Goal: Task Accomplishment & Management: Complete application form

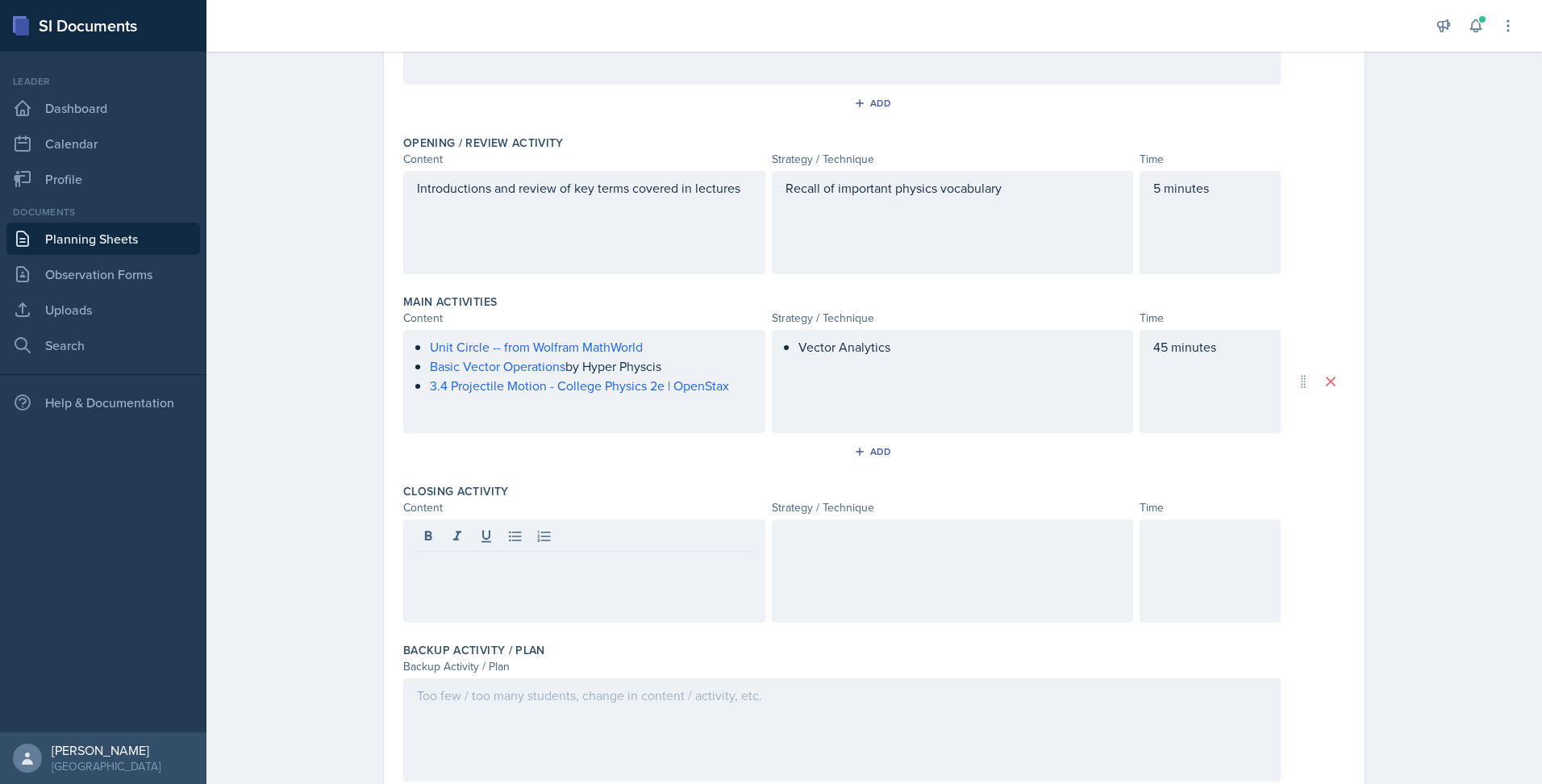
click at [909, 386] on div "Vector Analytics" at bounding box center [952, 381] width 362 height 103
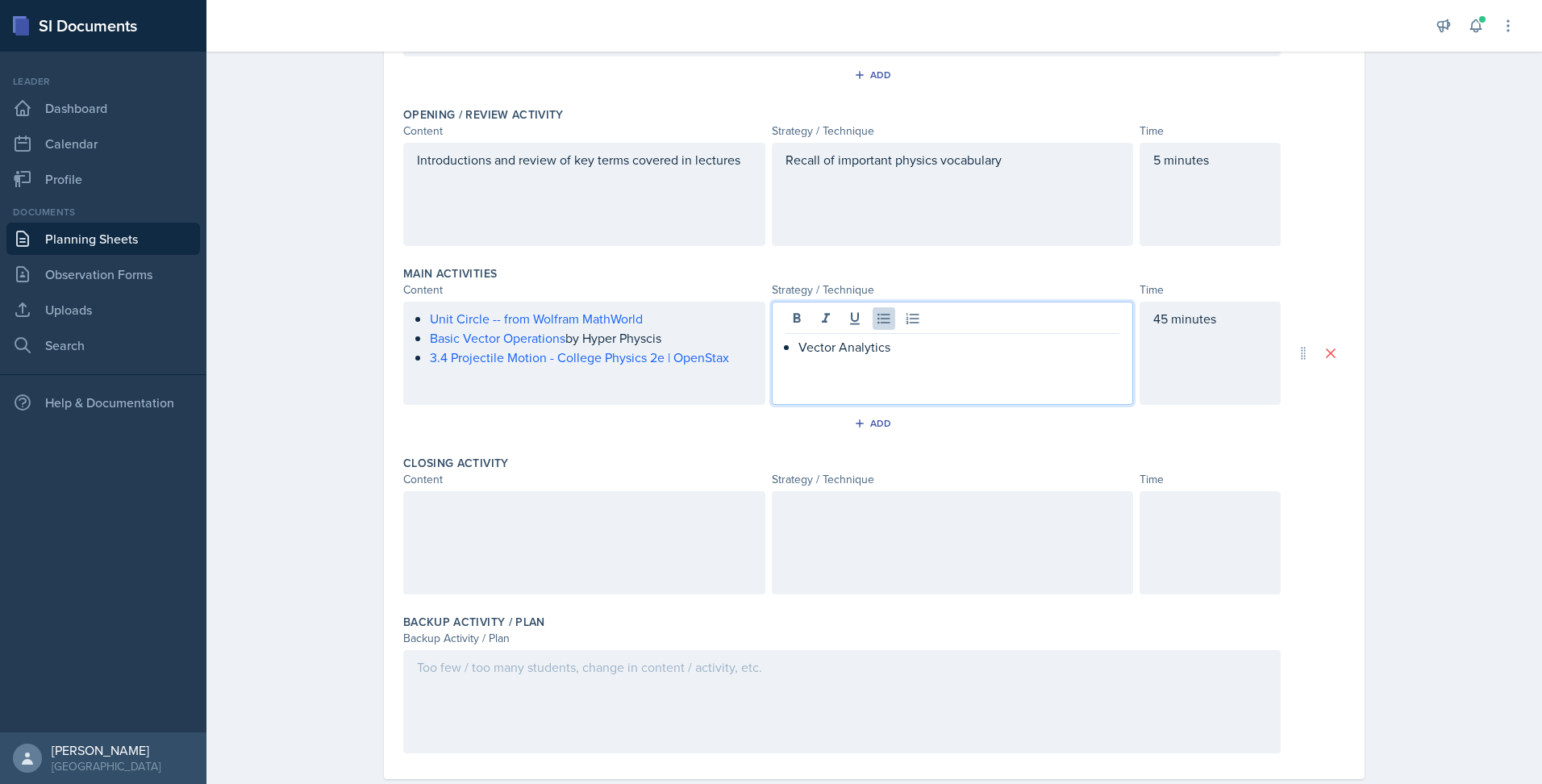
click at [917, 362] on div "Vector Analytics" at bounding box center [952, 353] width 362 height 103
click at [903, 347] on p "Vector Analytics" at bounding box center [959, 347] width 322 height 20
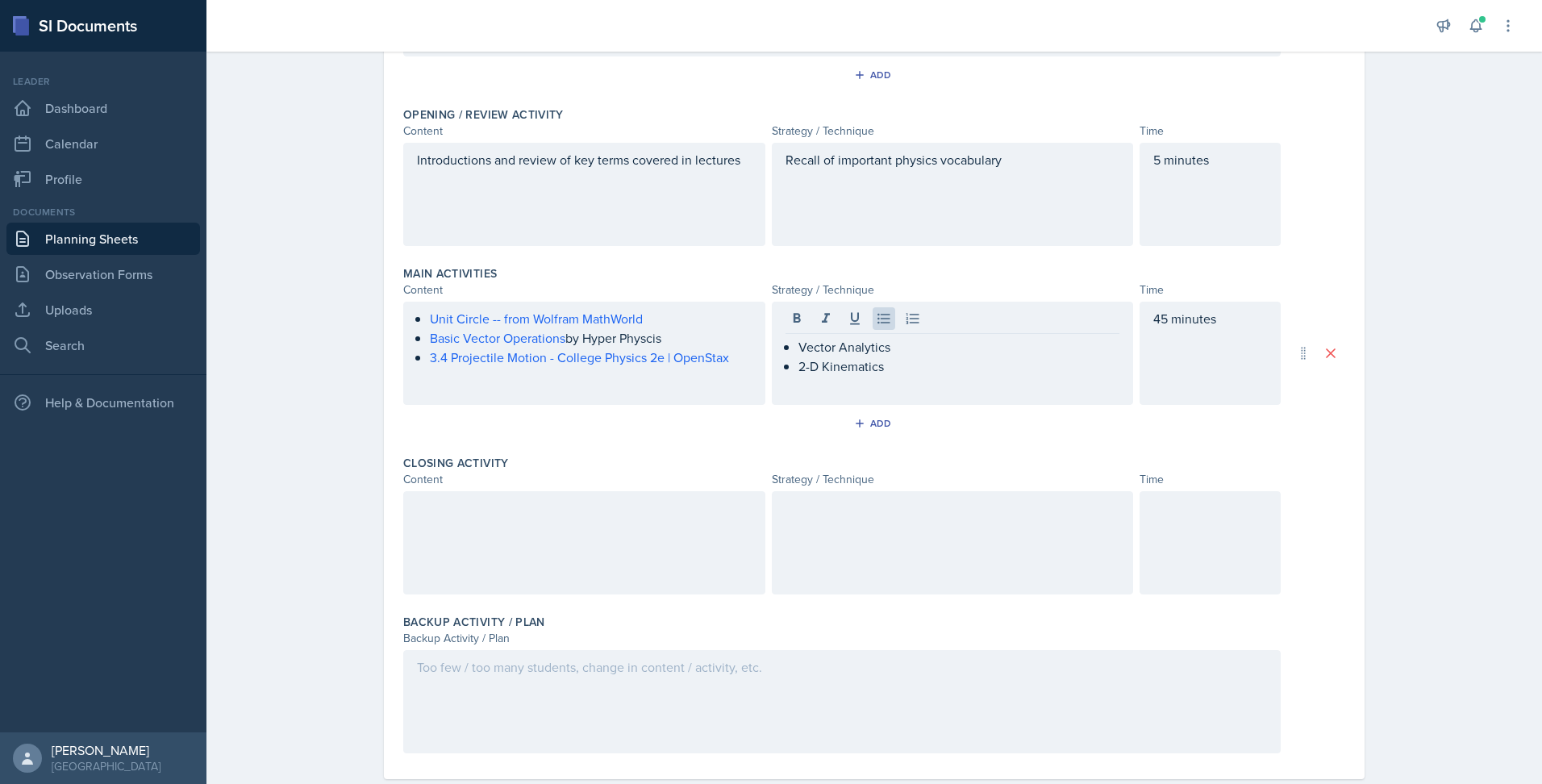
click at [564, 578] on div at bounding box center [584, 542] width 362 height 103
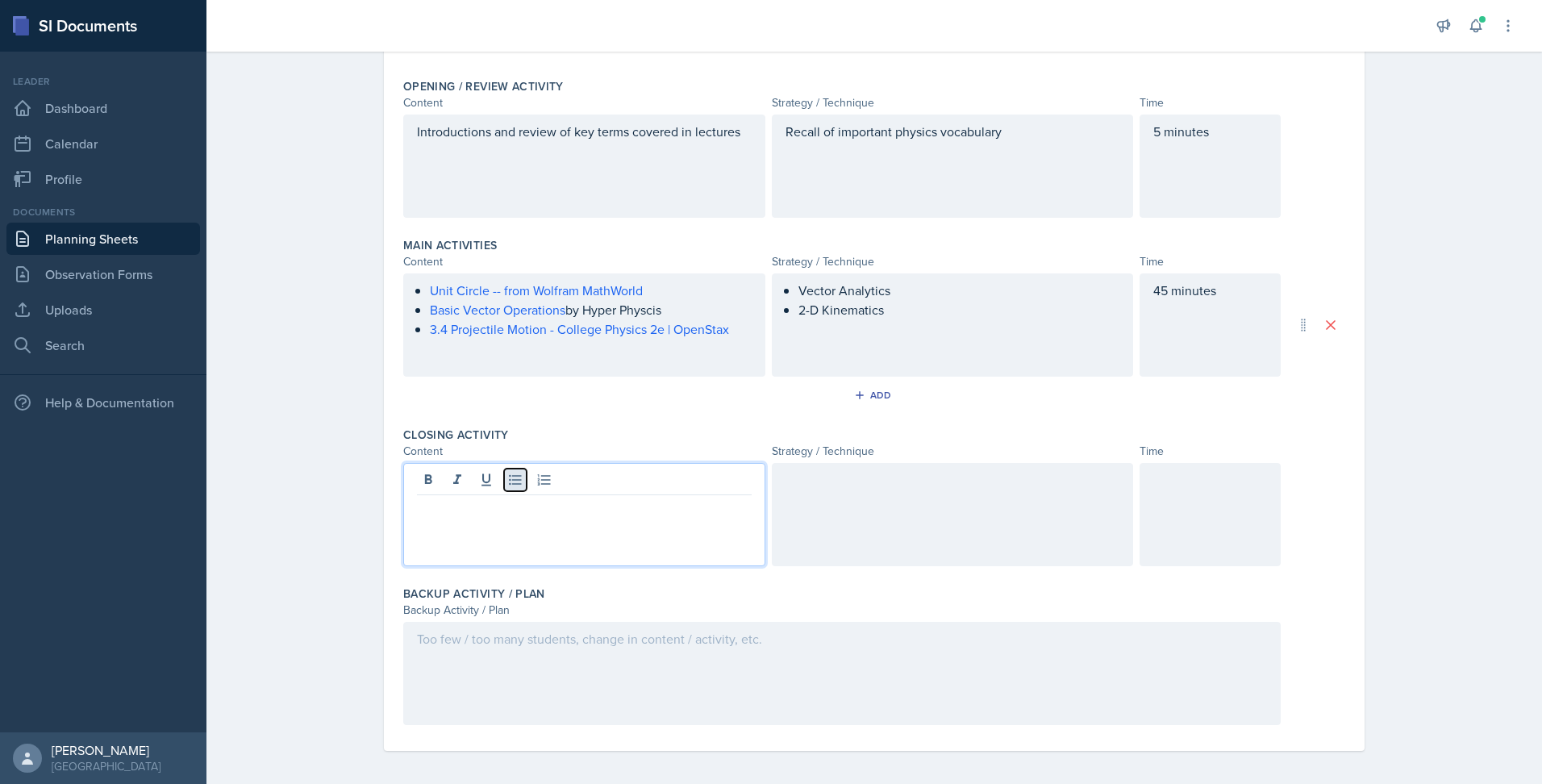
click at [507, 486] on icon at bounding box center [515, 480] width 16 height 16
click at [509, 483] on icon at bounding box center [515, 480] width 12 height 11
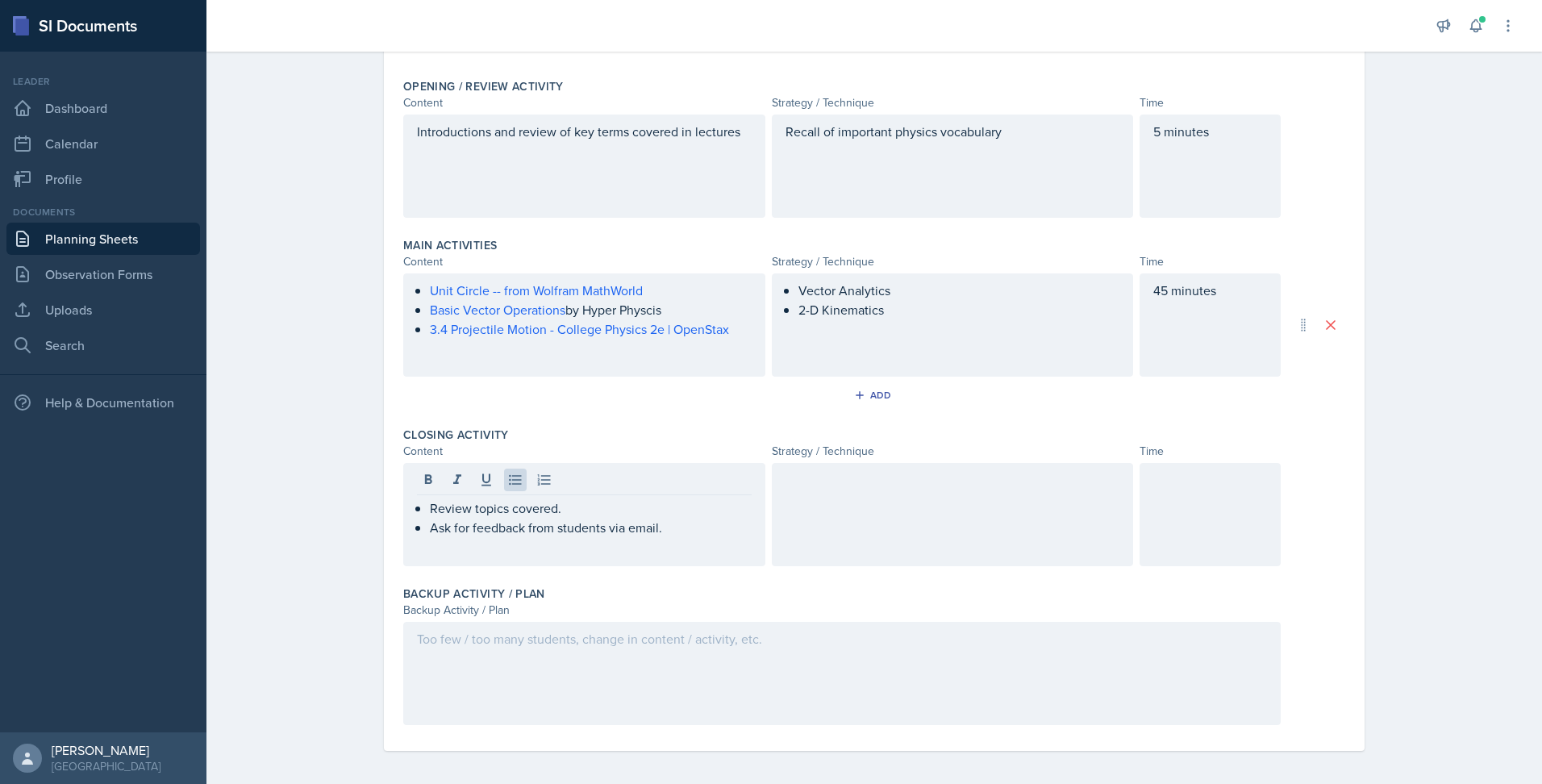
click at [830, 501] on div at bounding box center [952, 514] width 362 height 103
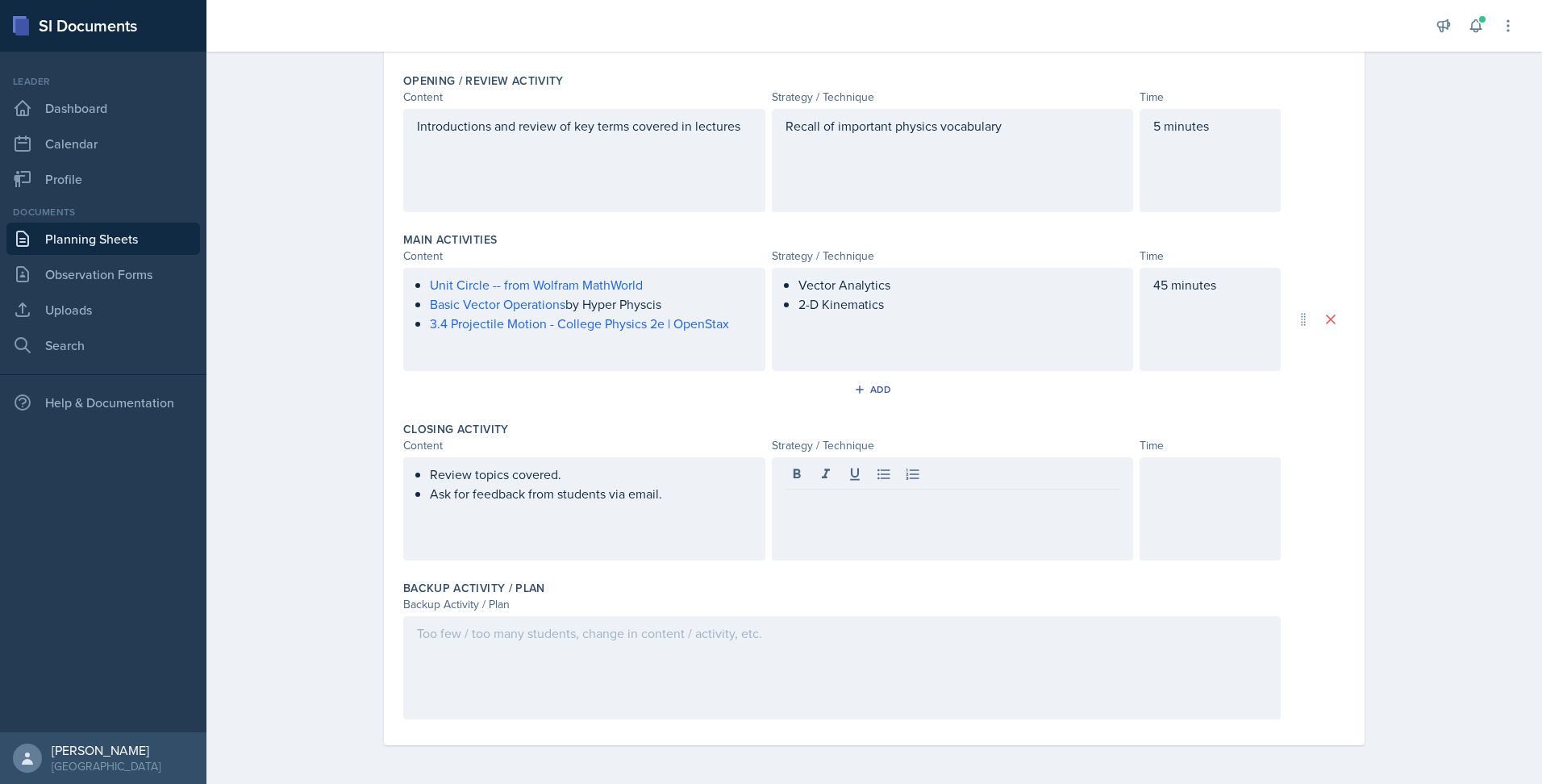
click at [1172, 495] on div at bounding box center [1210, 509] width 141 height 103
click at [1029, 517] on div at bounding box center [952, 509] width 362 height 103
click at [703, 693] on div at bounding box center [842, 667] width 877 height 103
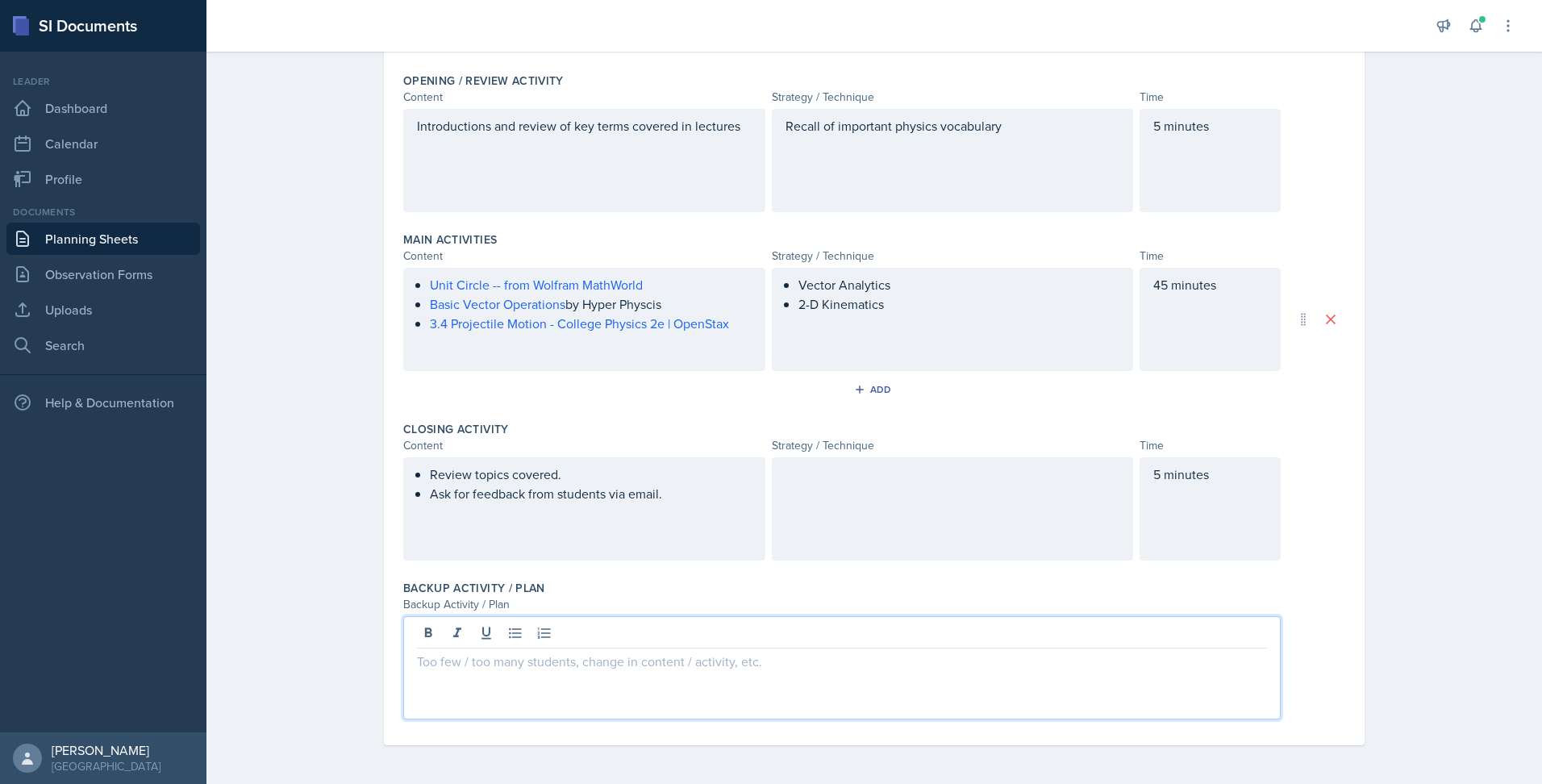
click at [756, 658] on p at bounding box center [841, 662] width 850 height 20
drag, startPoint x: 758, startPoint y: 663, endPoint x: 872, endPoint y: 662, distance: 114.0
click at [872, 662] on p "Too few, then Zoom recording that goes over lecture examples, chapter 2 example…" at bounding box center [841, 662] width 850 height 20
click at [861, 685] on p "Too many, then lecture examples and WebAssign problems" at bounding box center [841, 680] width 850 height 20
click at [1317, 626] on div "Too few, then Zoom recording that goes over lecture examples and chapter 3 exam…" at bounding box center [874, 667] width 942 height 103
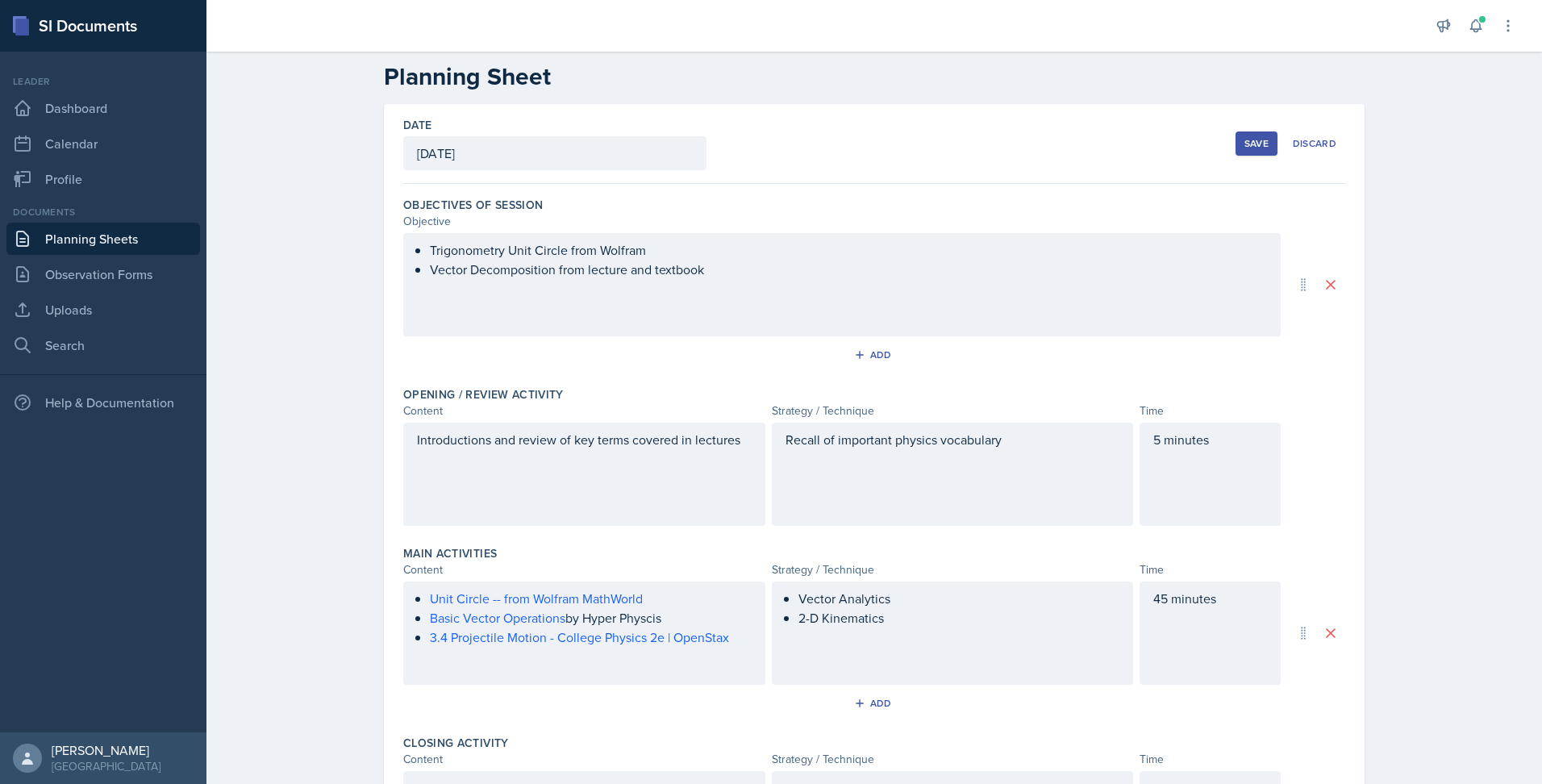
scroll to position [0, 0]
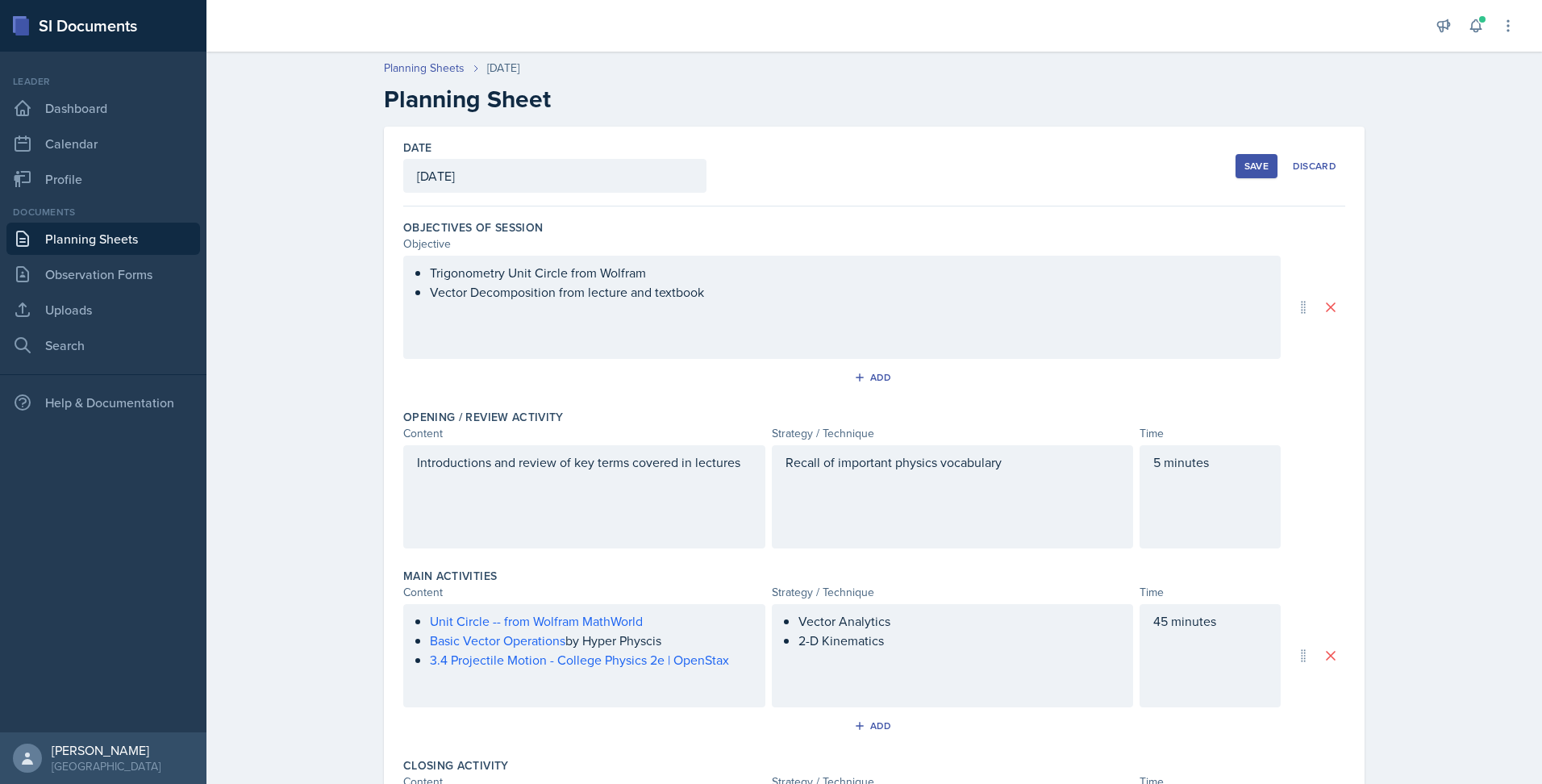
click at [1244, 165] on div "Save" at bounding box center [1256, 166] width 25 height 13
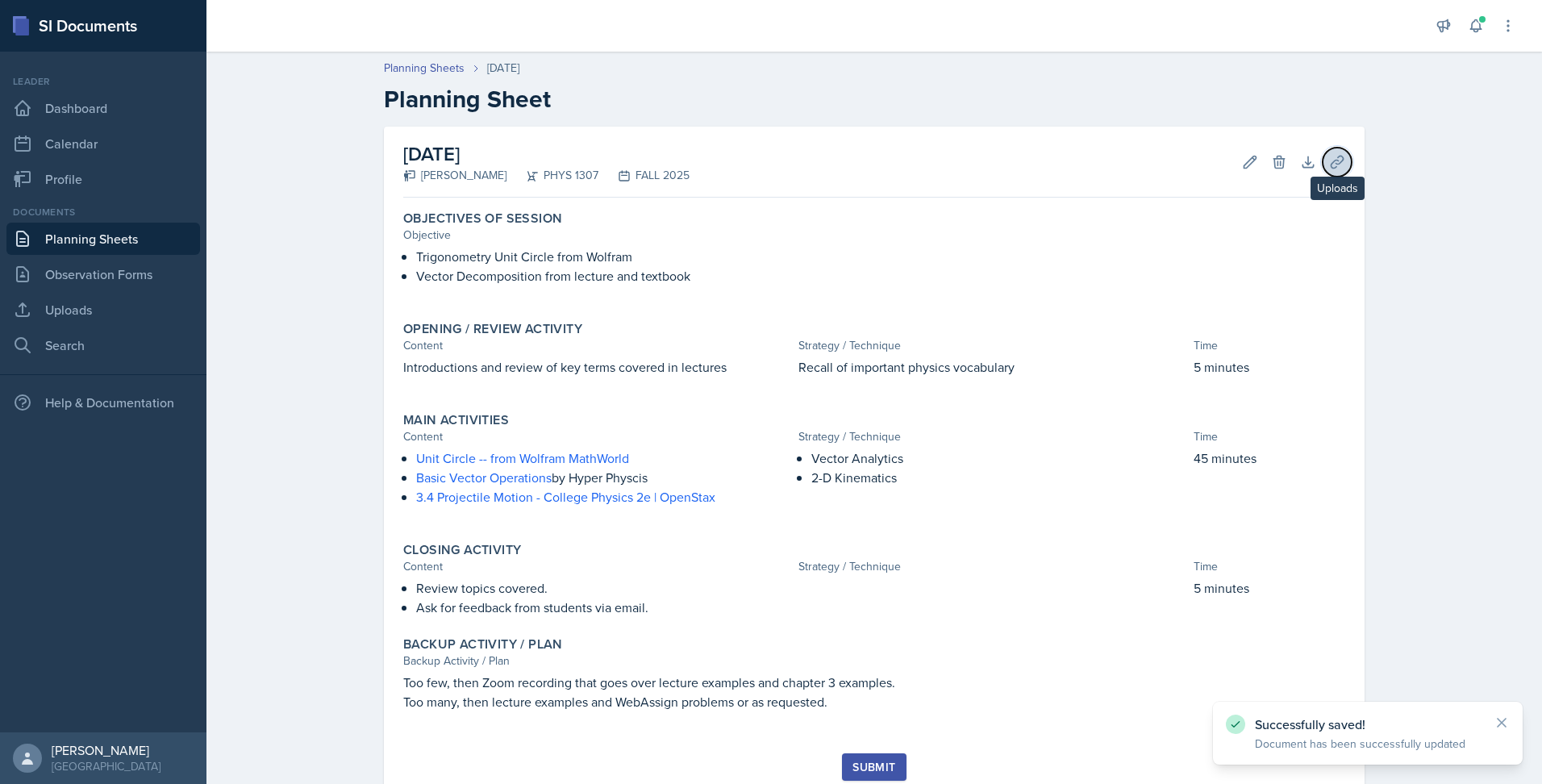
click at [1329, 166] on icon at bounding box center [1337, 163] width 16 height 16
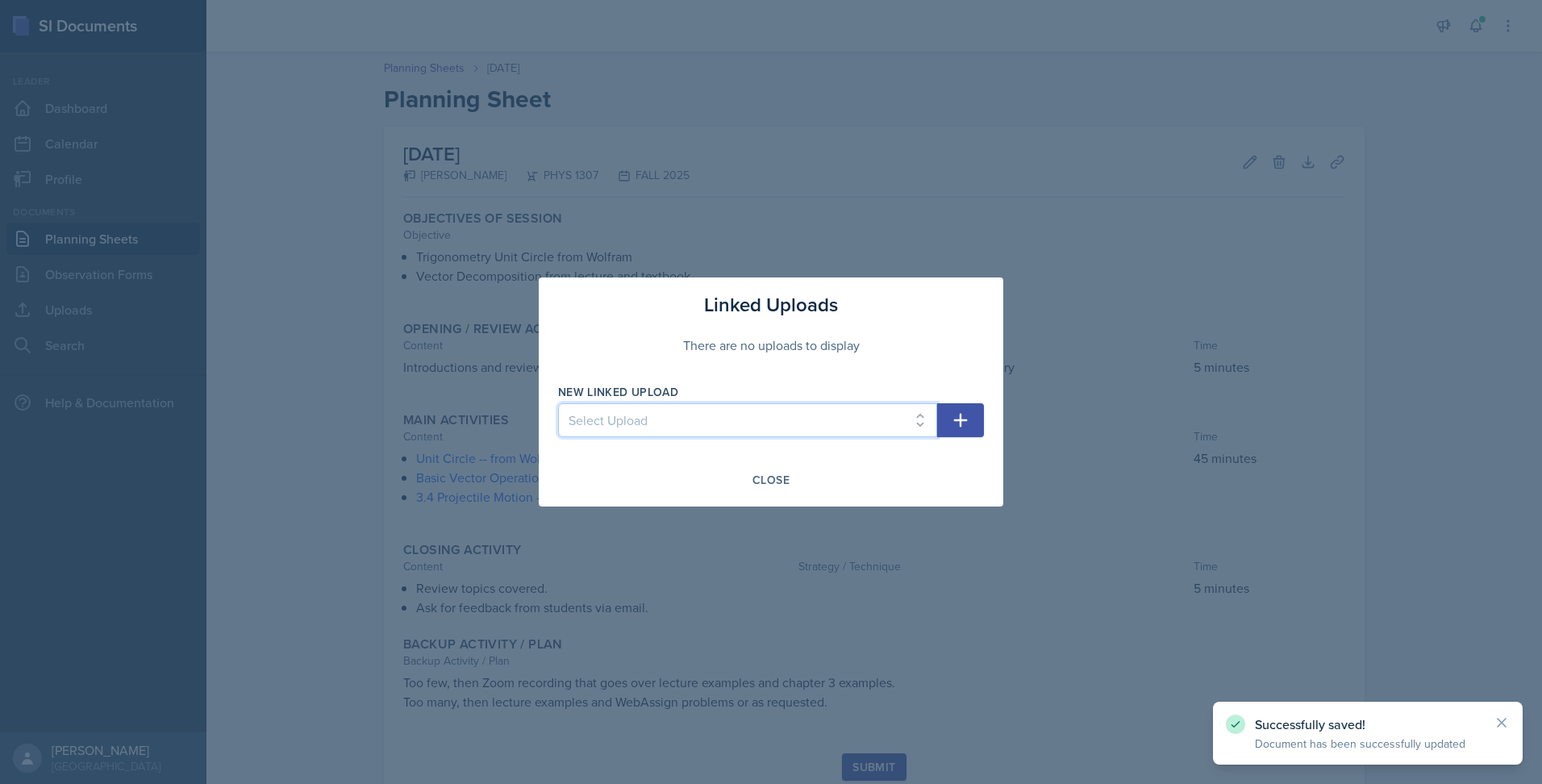
click at [920, 425] on select "Select Upload PHYS 1307 Lecture 1 Chapter 1 PHYS 1307 Lecture 2 Chapter 2 PHYS …" at bounding box center [747, 420] width 379 height 33
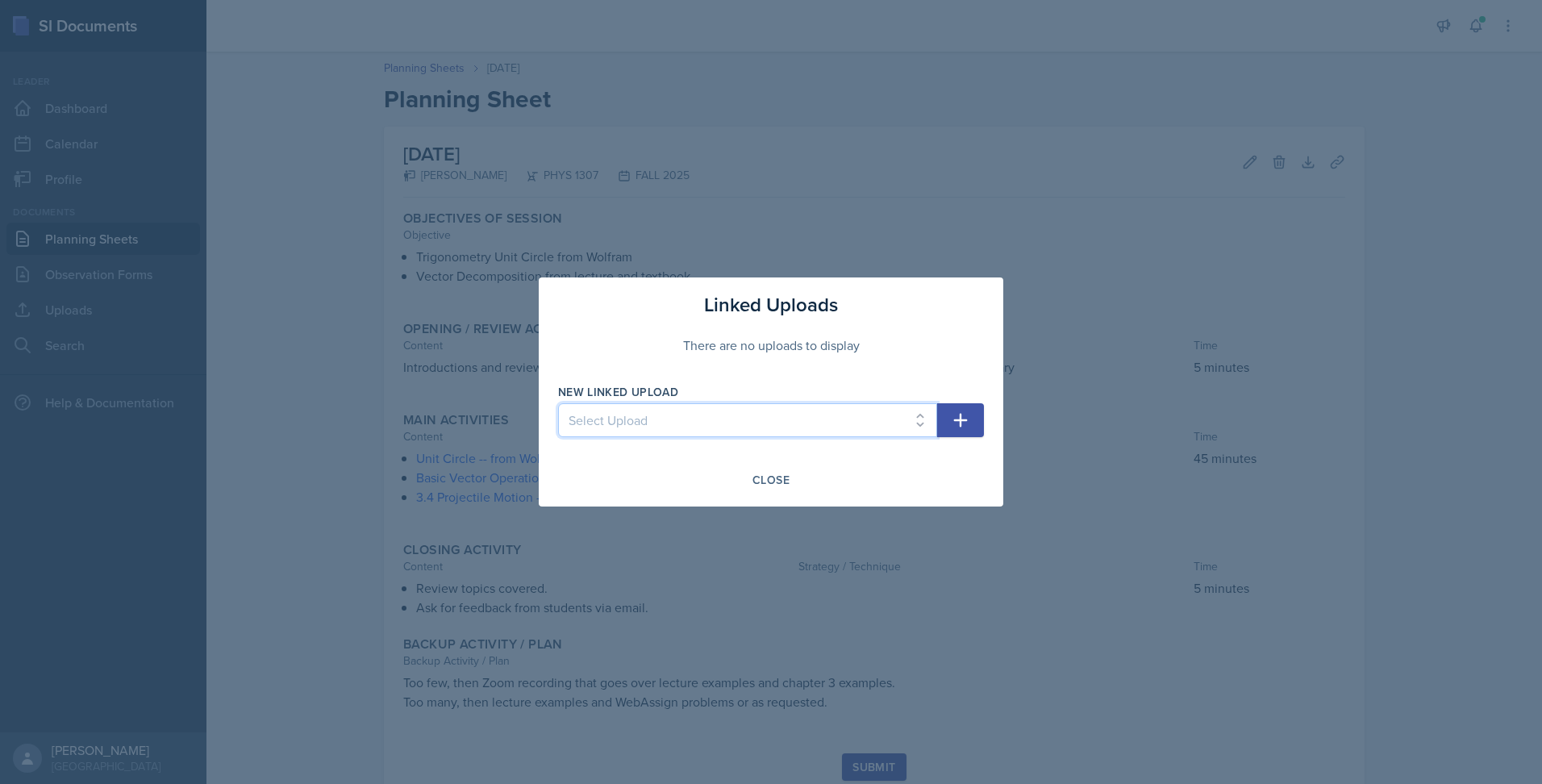
select select "362d1da1-903c-4833-91cd-5b1448efb784"
click at [558, 403] on select "Select Upload PHYS 1307 Lecture 1 Chapter 1 PHYS 1307 Lecture 2 Chapter 2 PHYS …" at bounding box center [747, 420] width 379 height 33
click at [962, 427] on icon "button" at bounding box center [960, 421] width 20 height 20
select select
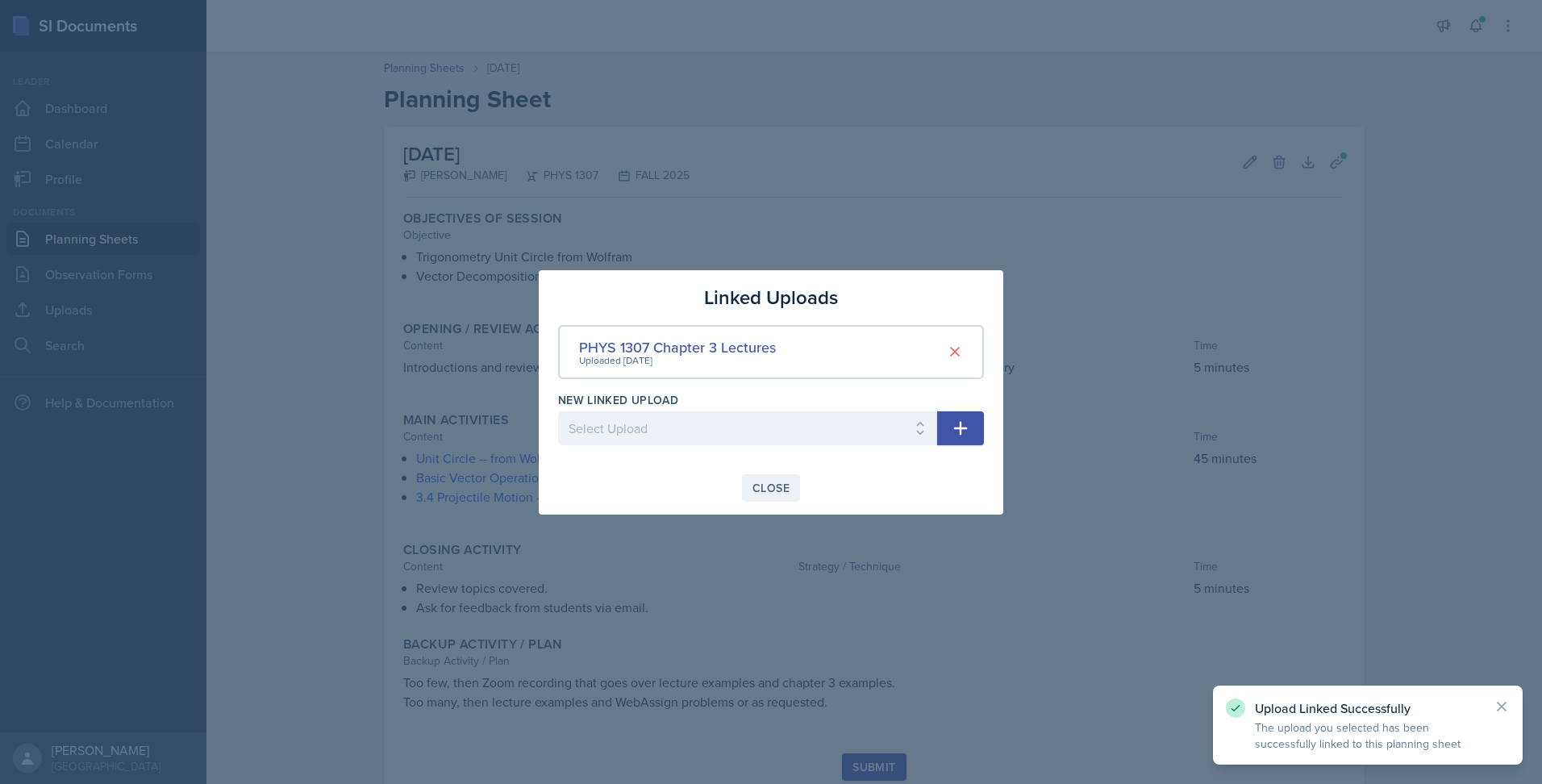
click at [780, 488] on div "Close" at bounding box center [770, 488] width 37 height 13
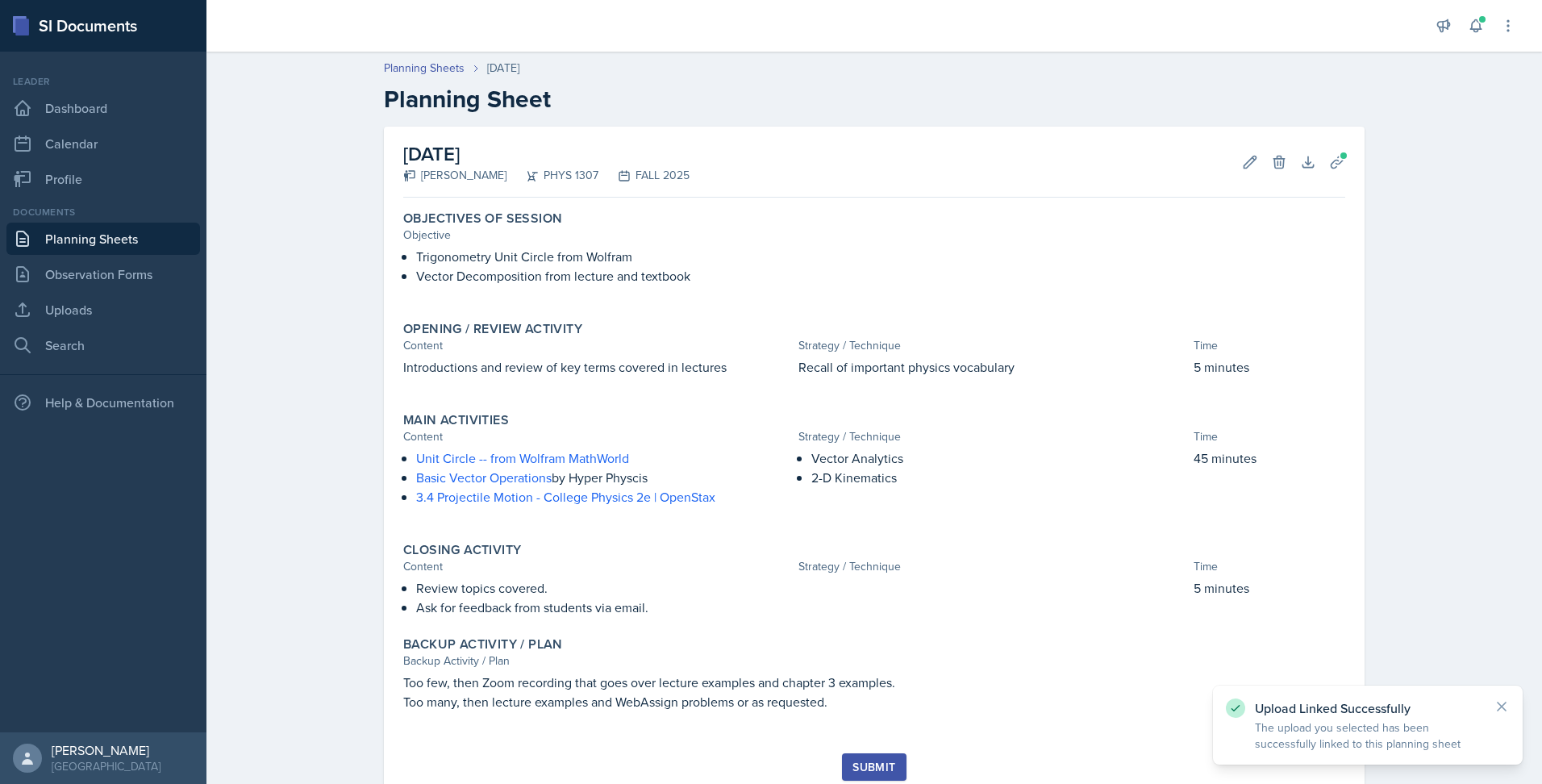
click at [1399, 438] on div "Planning Sheets [DATE] Planning Sheet [DATE] [PERSON_NAME] PHYS 1307 FALL 2025 …" at bounding box center [874, 440] width 1335 height 795
click at [863, 768] on div "Submit" at bounding box center [874, 767] width 42 height 13
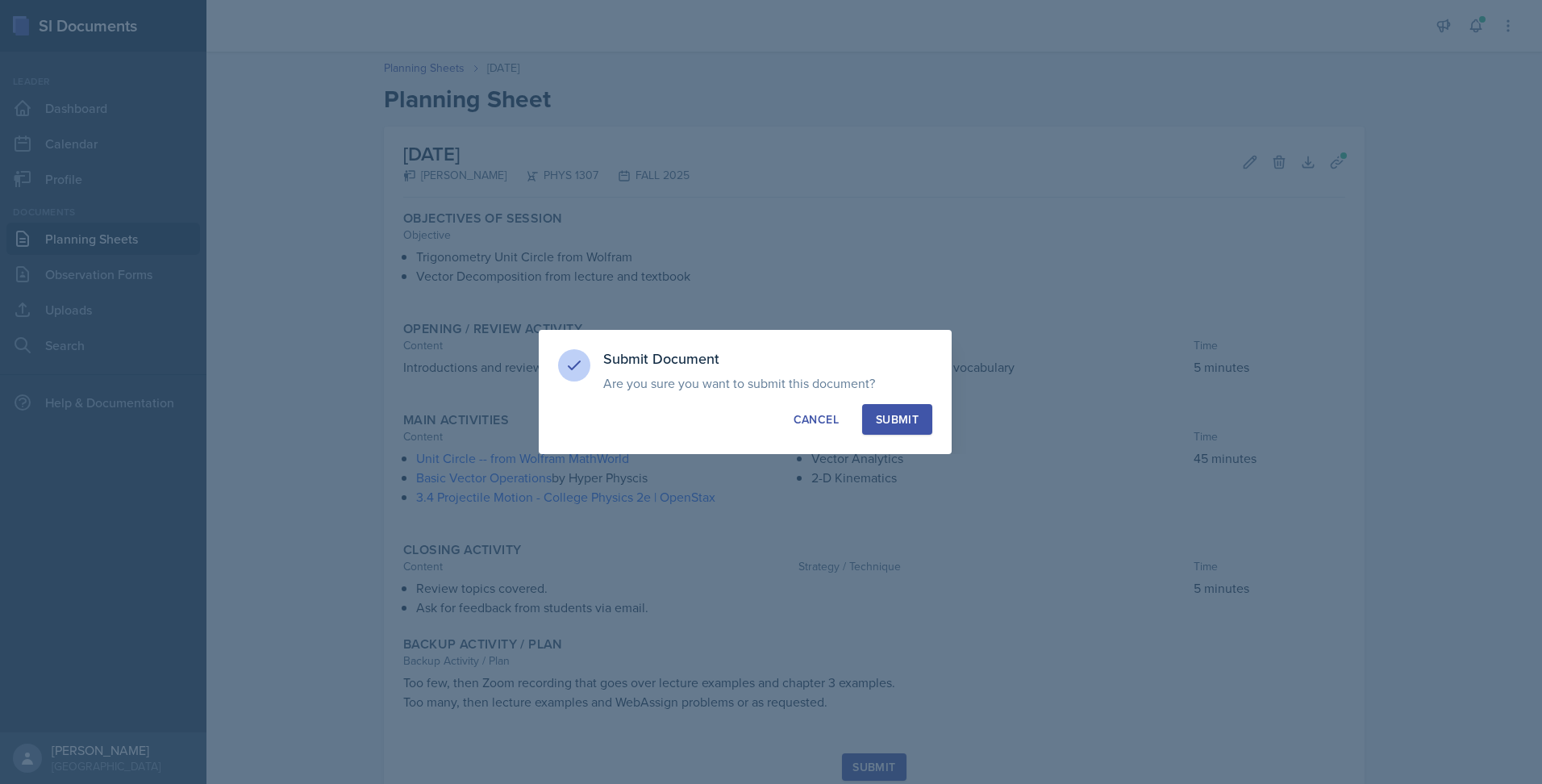
click at [893, 419] on div "Submit" at bounding box center [897, 420] width 42 height 16
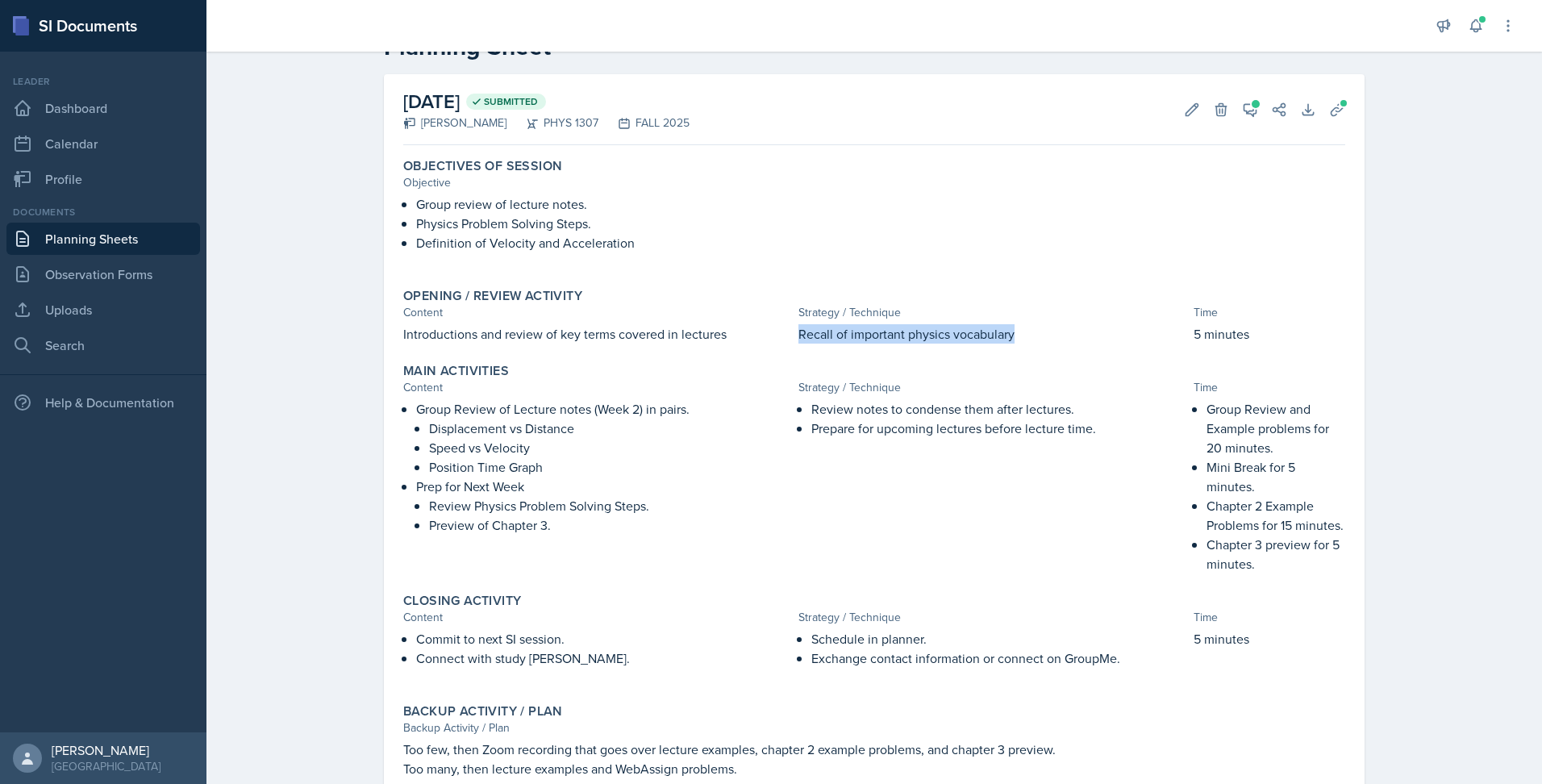
scroll to position [111, 0]
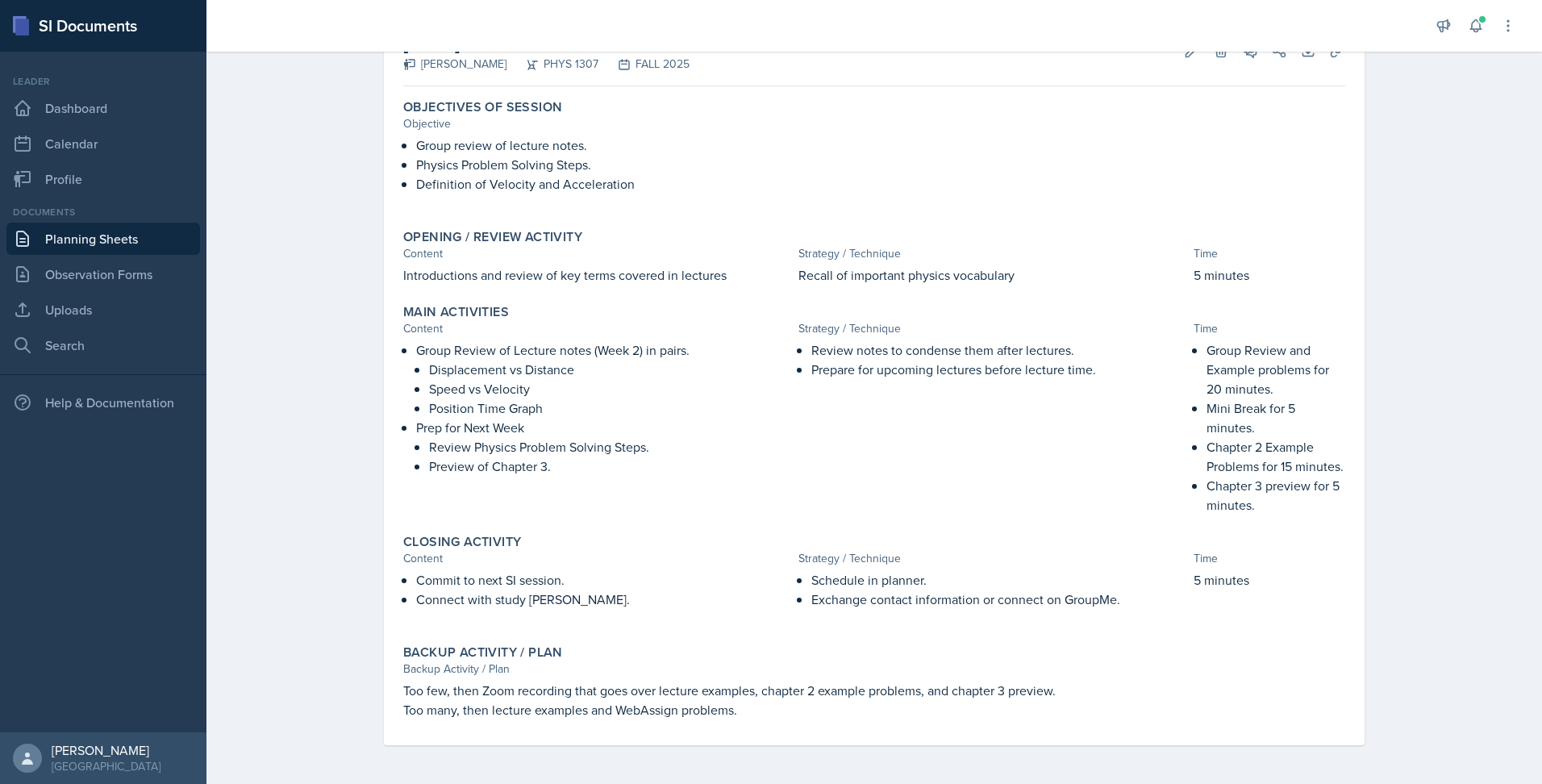
click at [768, 617] on p at bounding box center [598, 617] width 389 height 16
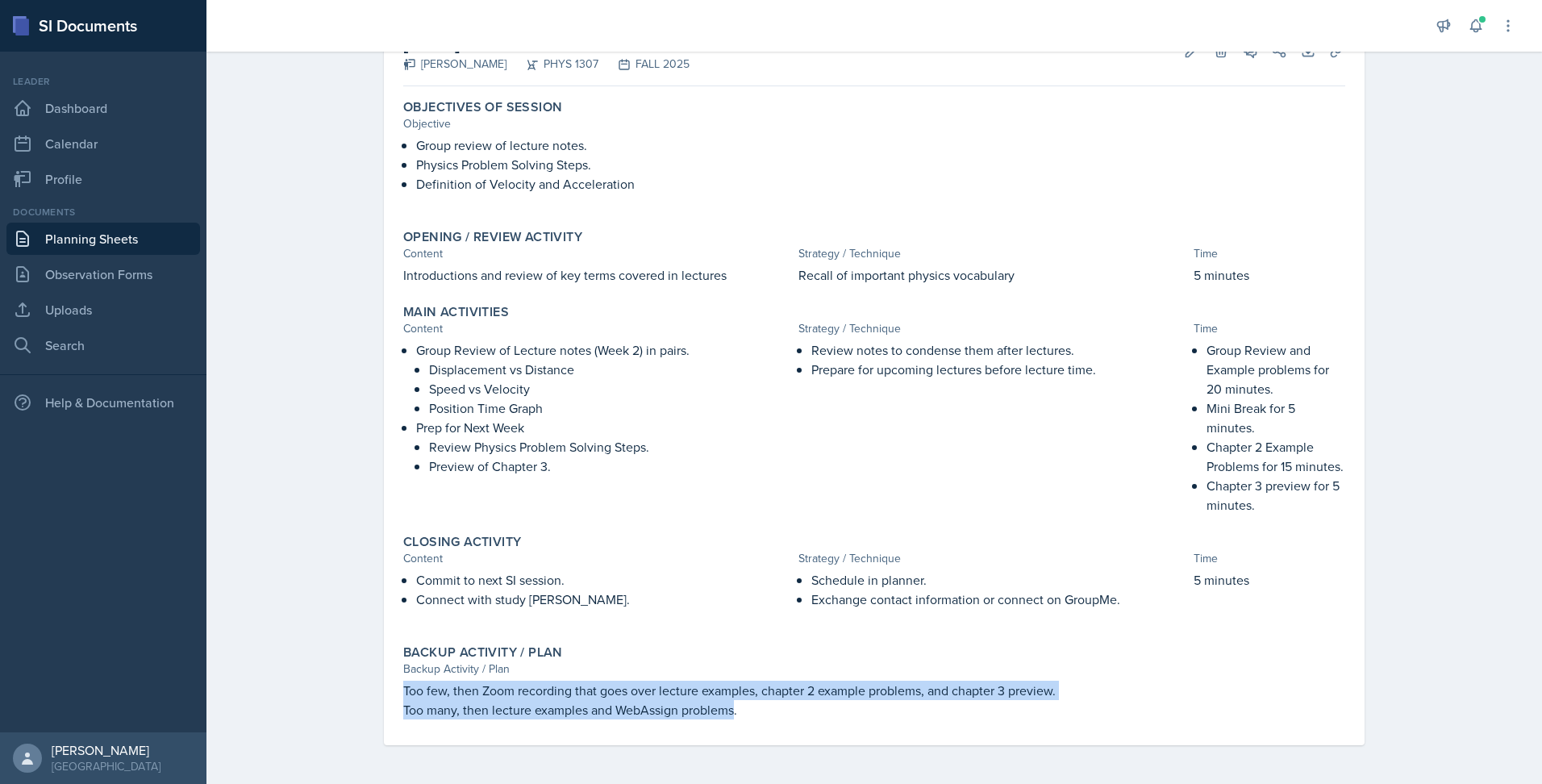
drag, startPoint x: 394, startPoint y: 688, endPoint x: 730, endPoint y: 712, distance: 336.9
click at [730, 712] on div "Backup Activity / Plan Backup Activity / Plan Too few, then Zoom recording that…" at bounding box center [874, 682] width 955 height 88
copy div "Too few, then Zoom recording that goes over lecture examples, chapter 2 example…"
